Goal: Task Accomplishment & Management: Use online tool/utility

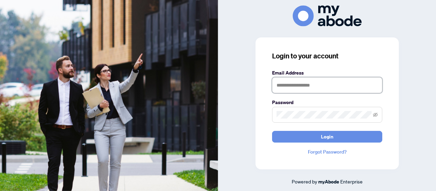
click at [282, 84] on input "text" at bounding box center [327, 85] width 110 height 16
type input "**********"
click at [272, 131] on button "Login" at bounding box center [327, 137] width 110 height 12
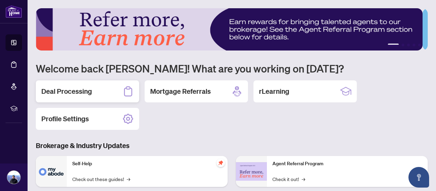
click at [68, 90] on h2 "Deal Processing" at bounding box center [66, 92] width 51 height 10
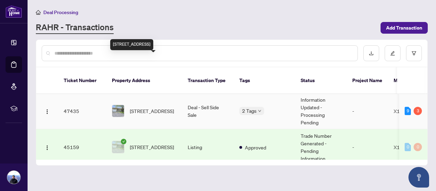
scroll to position [103, 0]
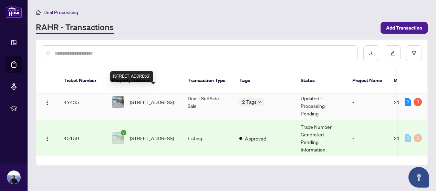
click at [142, 98] on span "[STREET_ADDRESS]" at bounding box center [152, 102] width 44 height 8
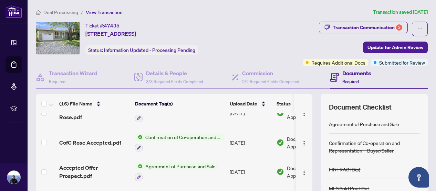
scroll to position [34, 0]
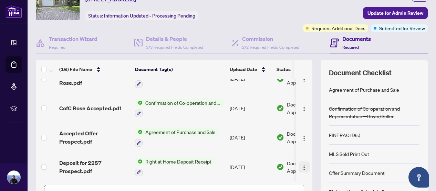
click at [301, 165] on img "button" at bounding box center [304, 168] width 6 height 6
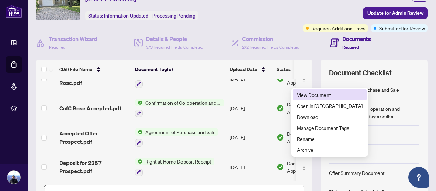
click at [302, 94] on span "View Document" at bounding box center [330, 95] width 66 height 8
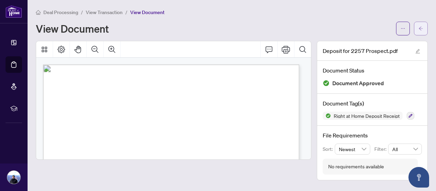
click at [419, 25] on span "button" at bounding box center [420, 28] width 5 height 11
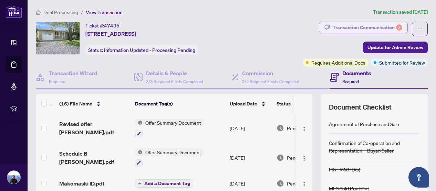
click at [347, 26] on div "Transaction Communication 3" at bounding box center [368, 27] width 70 height 11
